Goal: Complete application form

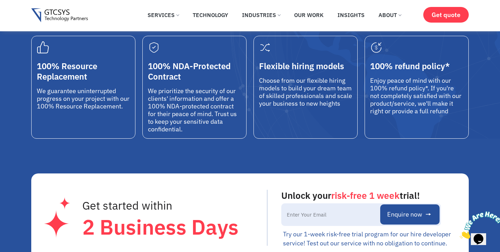
scroll to position [333, 0]
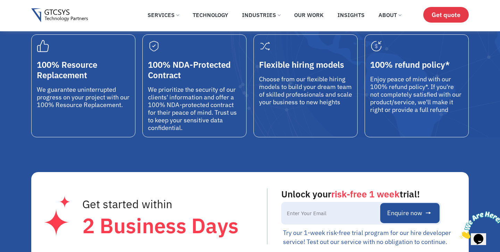
click at [432, 17] on span "Get quote" at bounding box center [446, 14] width 29 height 7
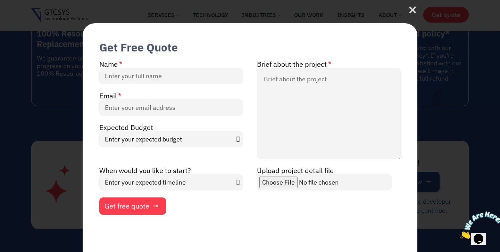
scroll to position [301, 0]
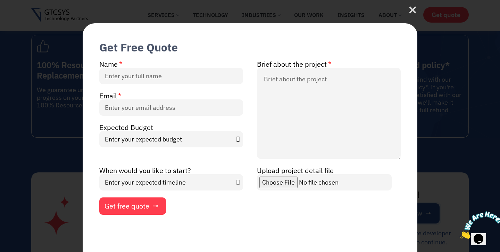
click at [171, 124] on div "Expected Budget Enter your expected budget Under $10000 $50,000 - $1,00,000 $1,…" at bounding box center [171, 135] width 158 height 25
click at [238, 138] on select "Enter your expected budget Under $10000 $50,000 - $1,00,000 $1,00,000 and above" at bounding box center [171, 139] width 144 height 16
click at [236, 142] on select "Enter your expected budget Under $10000 $50,000 - $1,00,000 $1,00,000 and above" at bounding box center [171, 139] width 144 height 16
click at [99, 131] on select "Enter your expected budget Under $10000 $50,000 - $1,00,000 $1,00,000 and above" at bounding box center [171, 139] width 144 height 16
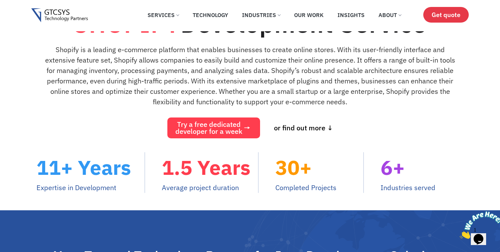
click at [440, 14] on span "Get quote" at bounding box center [446, 14] width 29 height 7
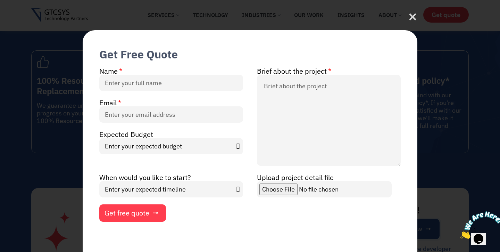
scroll to position [301, 0]
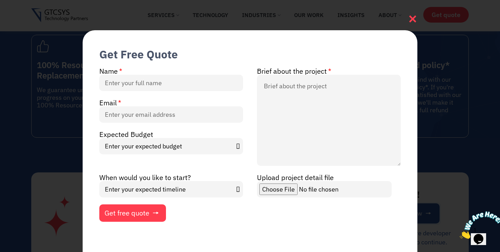
click at [409, 16] on icon at bounding box center [412, 18] width 7 height 7
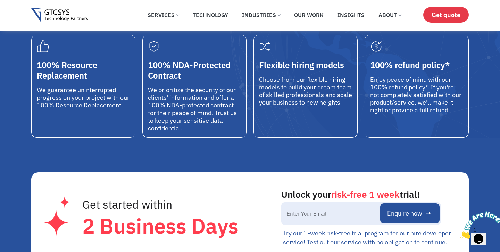
click at [444, 17] on span "Get quote" at bounding box center [446, 14] width 29 height 7
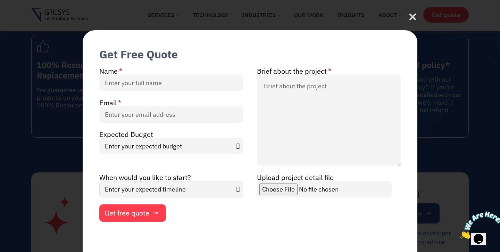
click at [190, 193] on select "Enter your expected timeline In Months In Weeks ASAP" at bounding box center [171, 189] width 144 height 16
select select "In Months"
click at [99, 181] on select "Enter your expected timeline In Months In Weeks ASAP" at bounding box center [171, 189] width 144 height 16
